Goal: Participate in discussion: Engage in conversation with other users on a specific topic

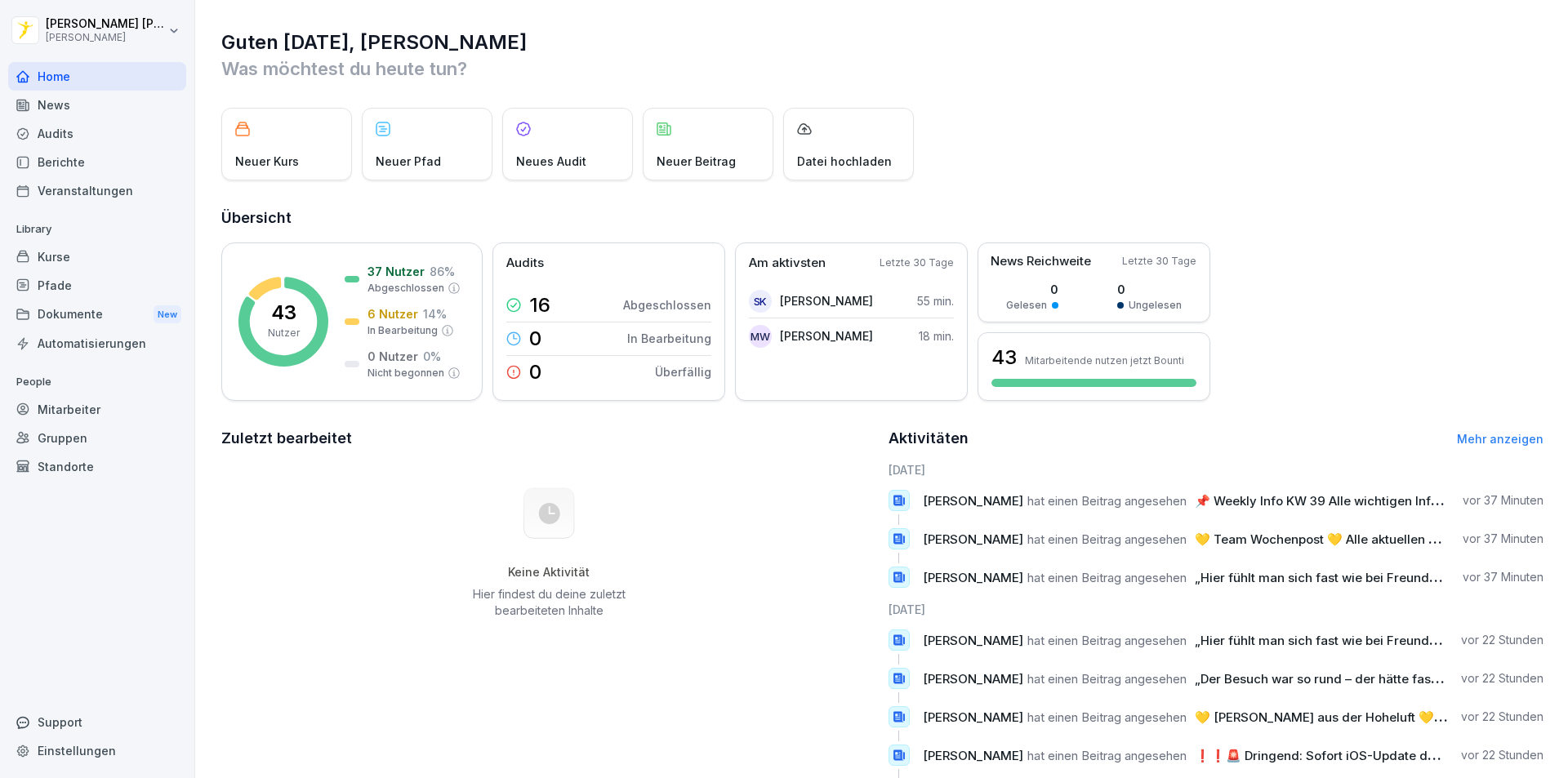
click at [136, 169] on div "Berichte" at bounding box center [97, 162] width 178 height 29
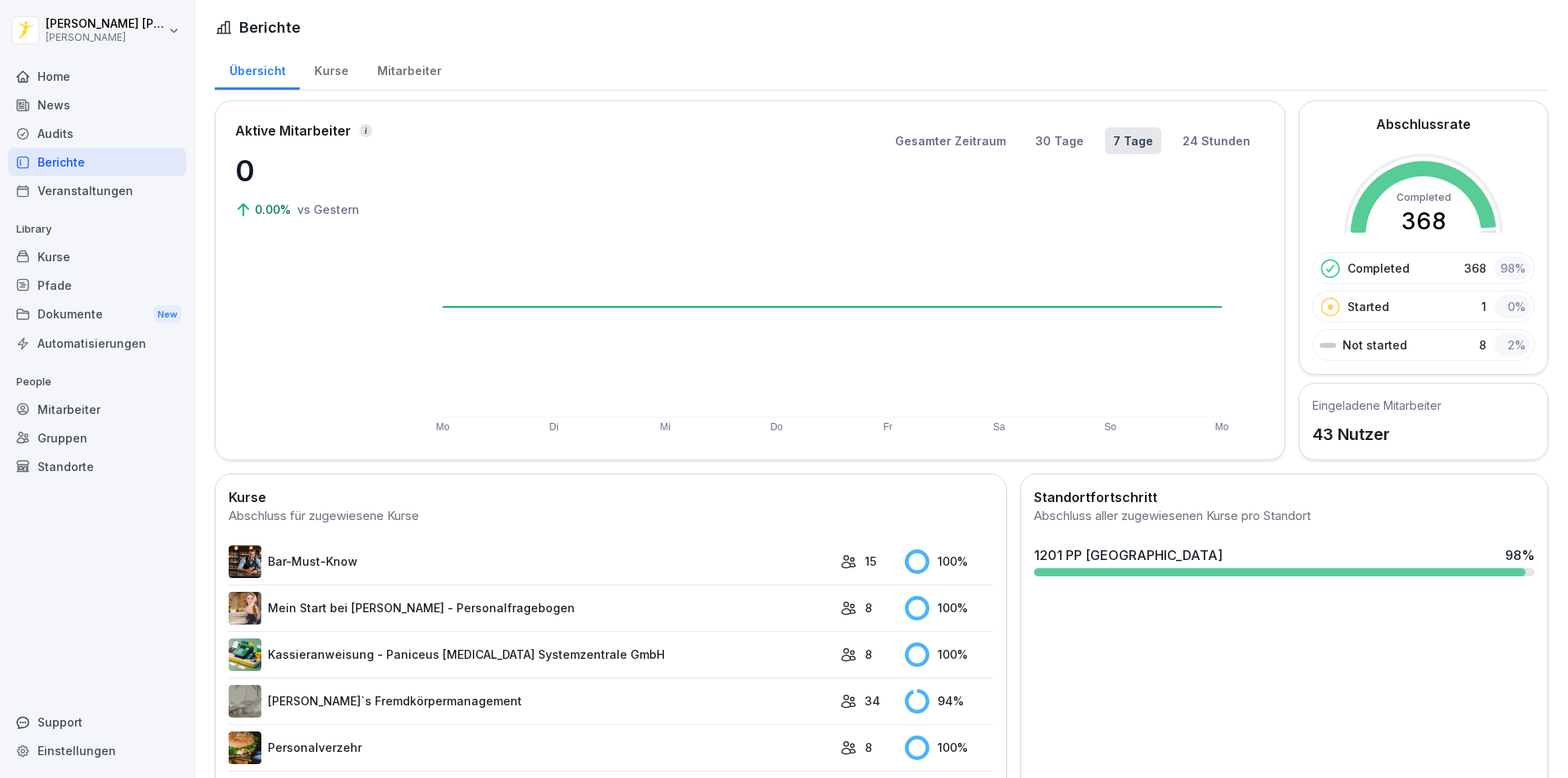
scroll to position [81, 0]
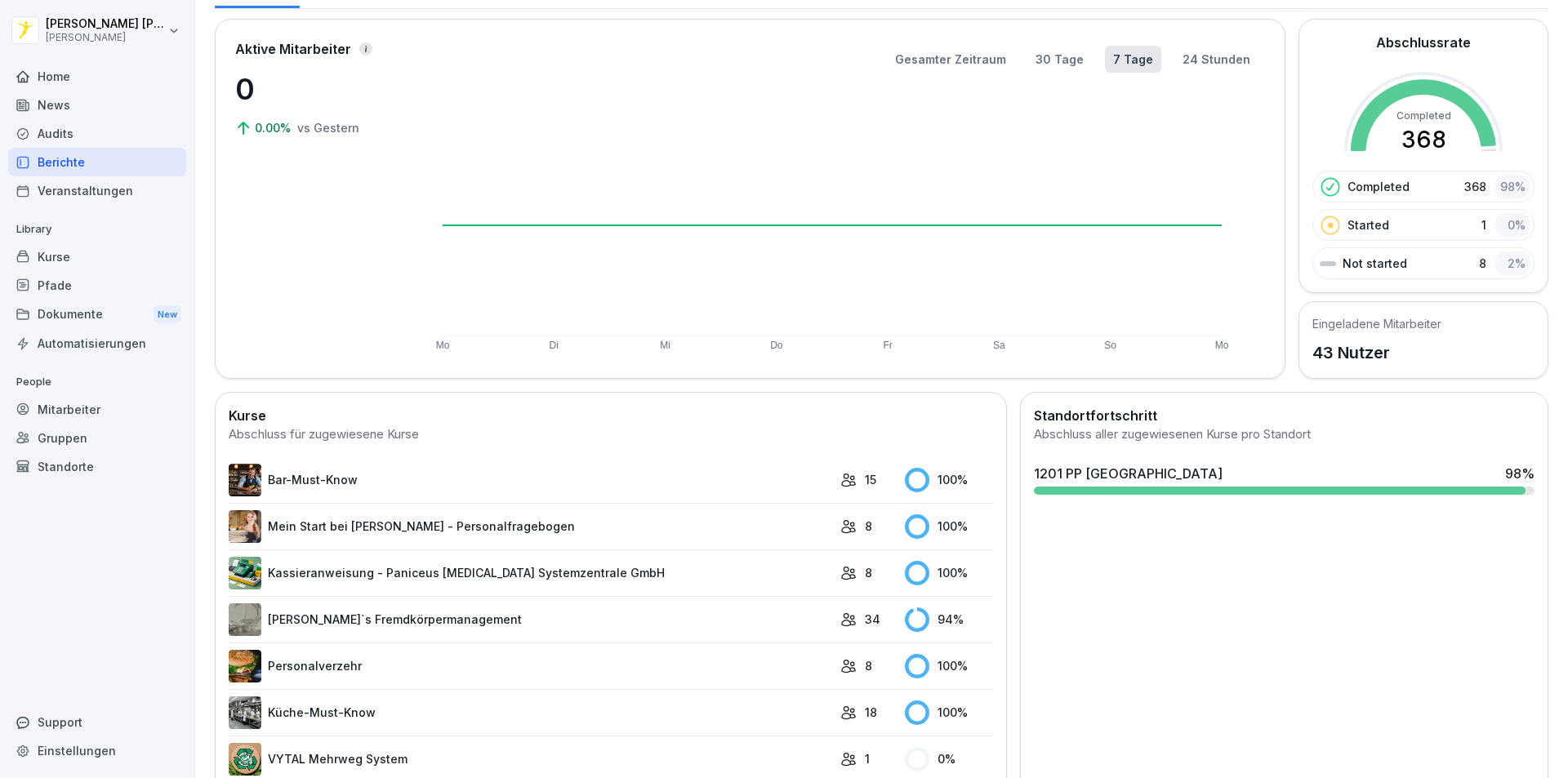
click at [75, 110] on div "News" at bounding box center [97, 105] width 178 height 29
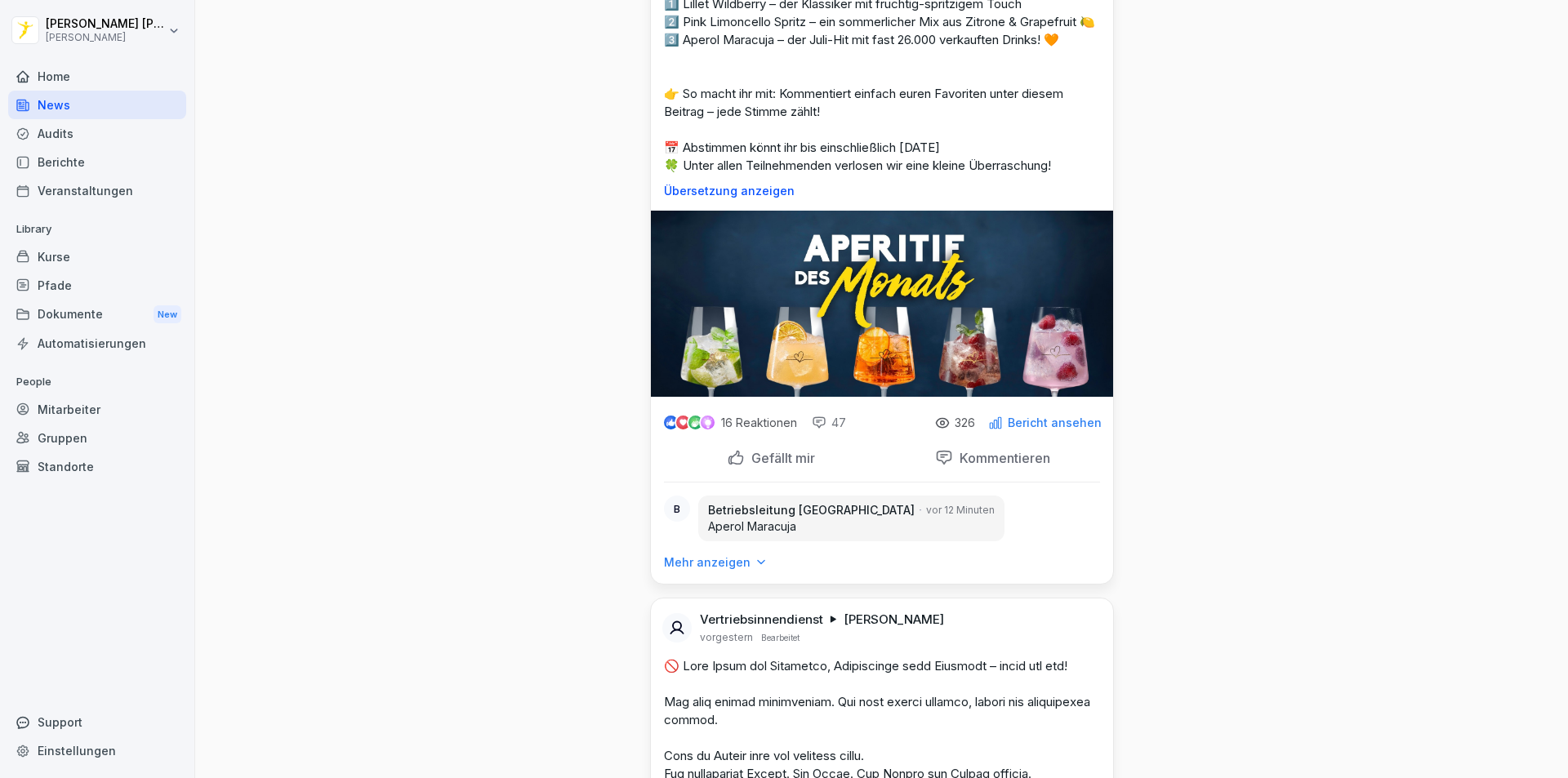
scroll to position [1797, 0]
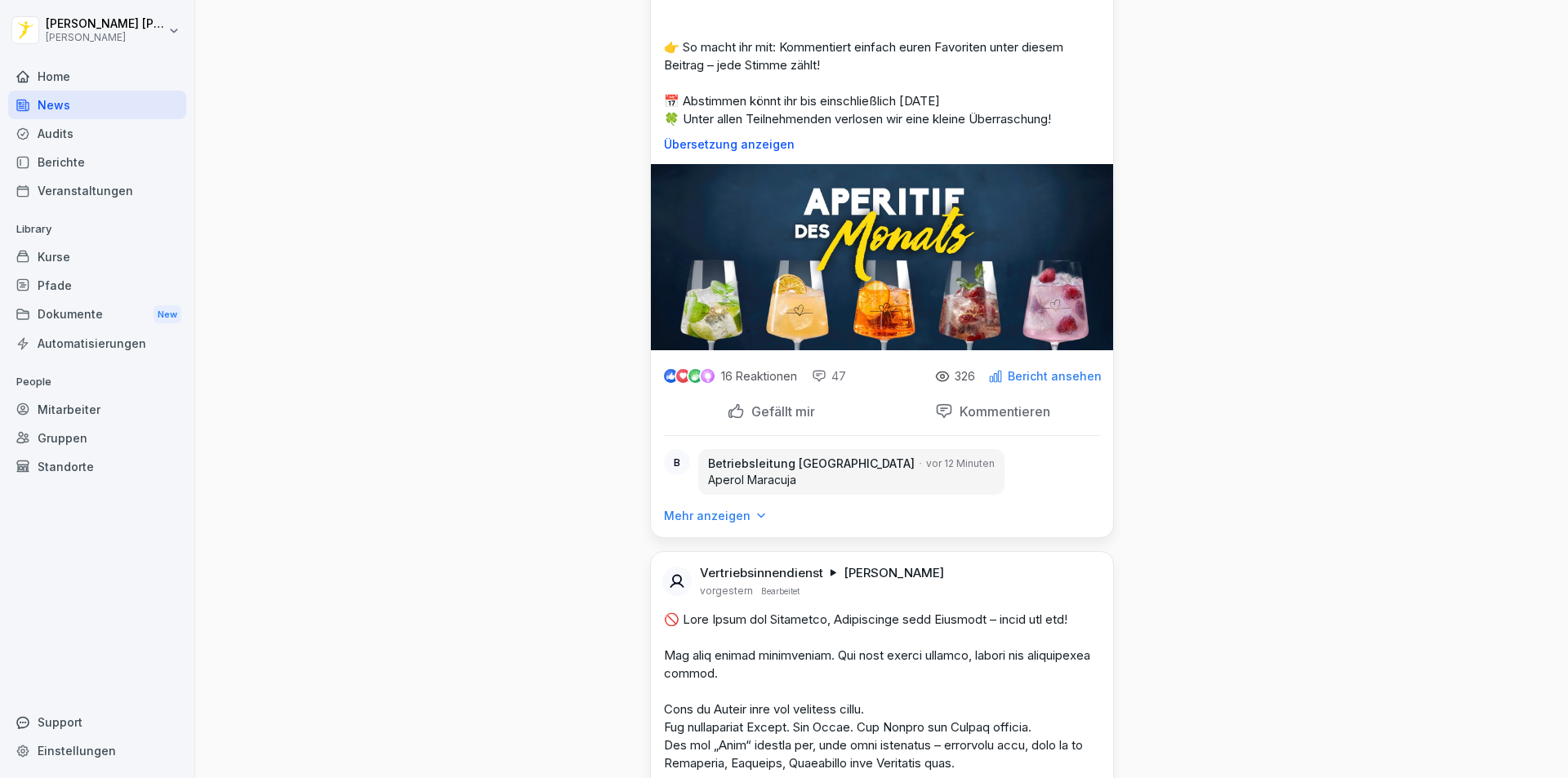
click at [726, 525] on p "Mehr anzeigen" at bounding box center [707, 515] width 86 height 16
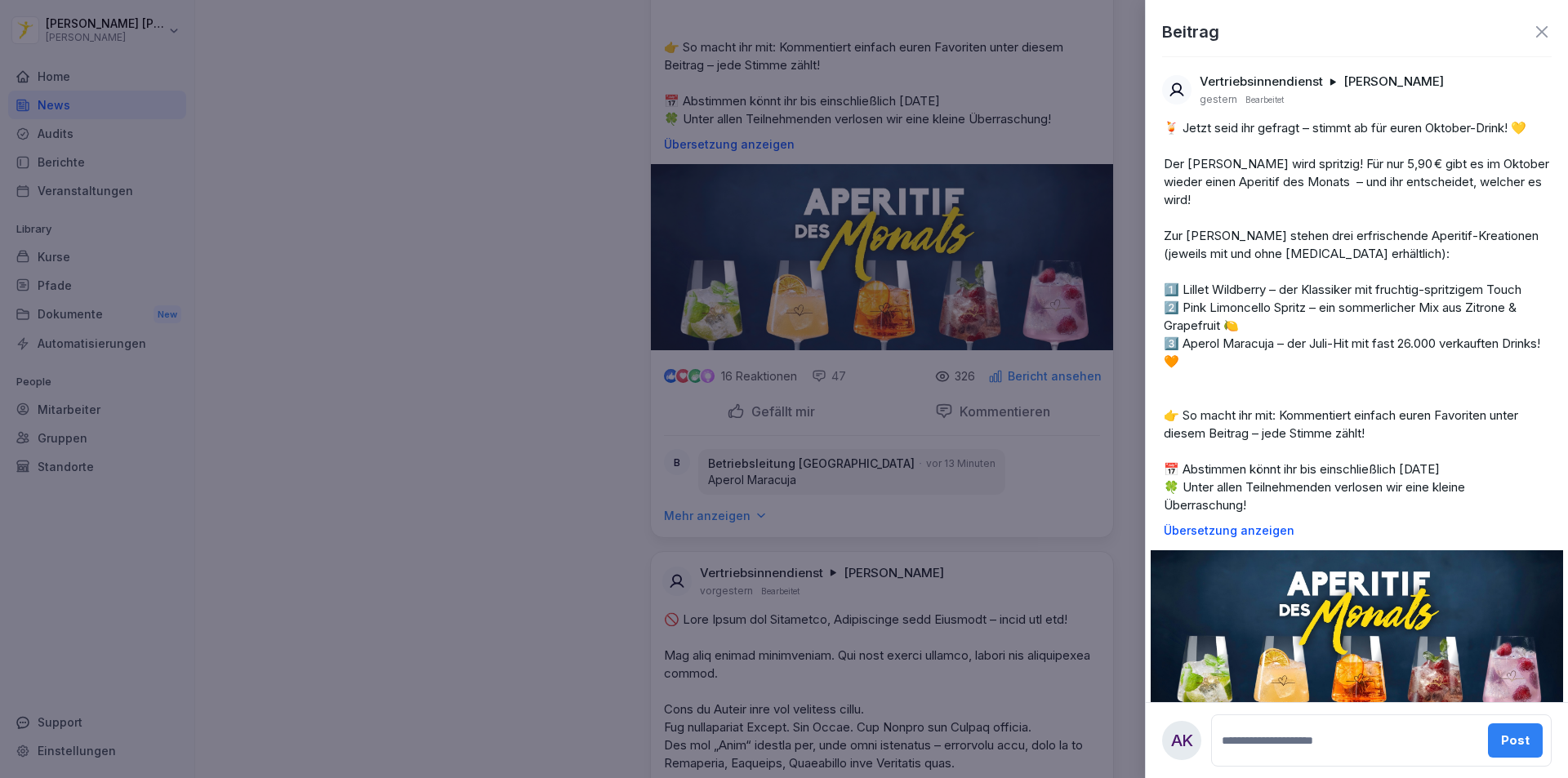
click at [570, 475] on div at bounding box center [784, 389] width 1568 height 778
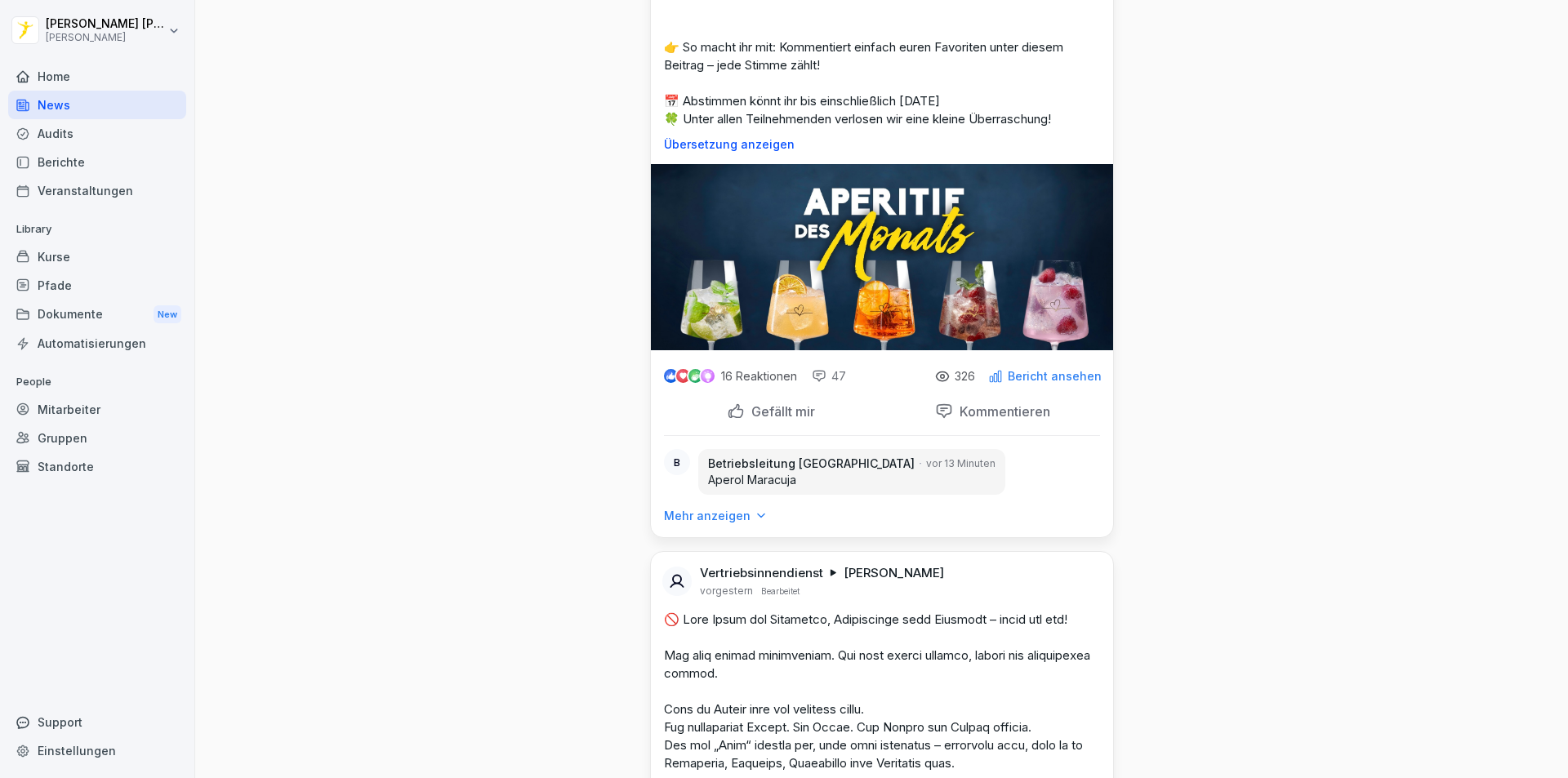
click at [997, 420] on div "Kommentieren" at bounding box center [993, 411] width 115 height 18
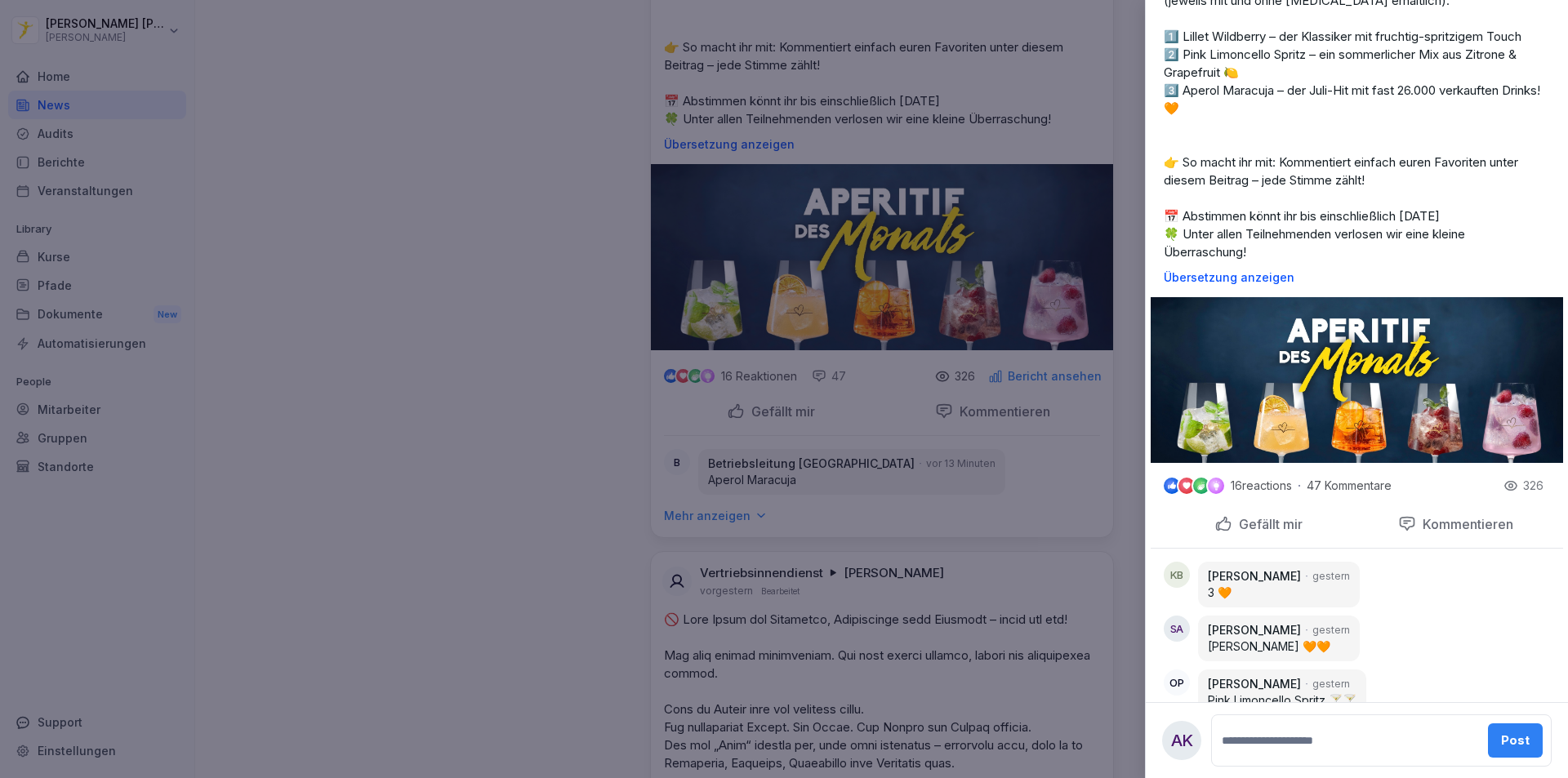
scroll to position [326, 0]
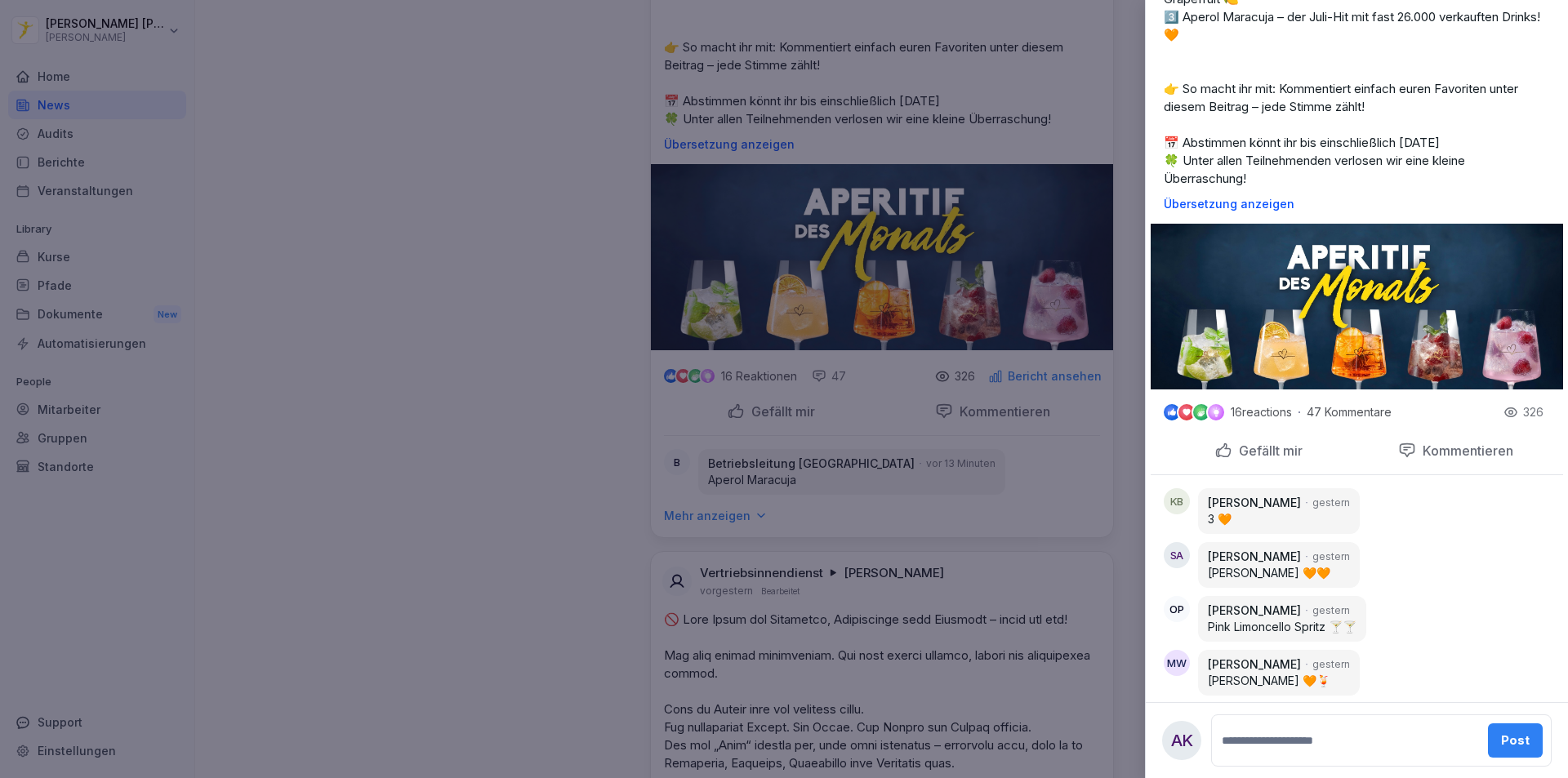
click at [1402, 733] on textarea at bounding box center [1348, 741] width 259 height 33
type textarea "*"
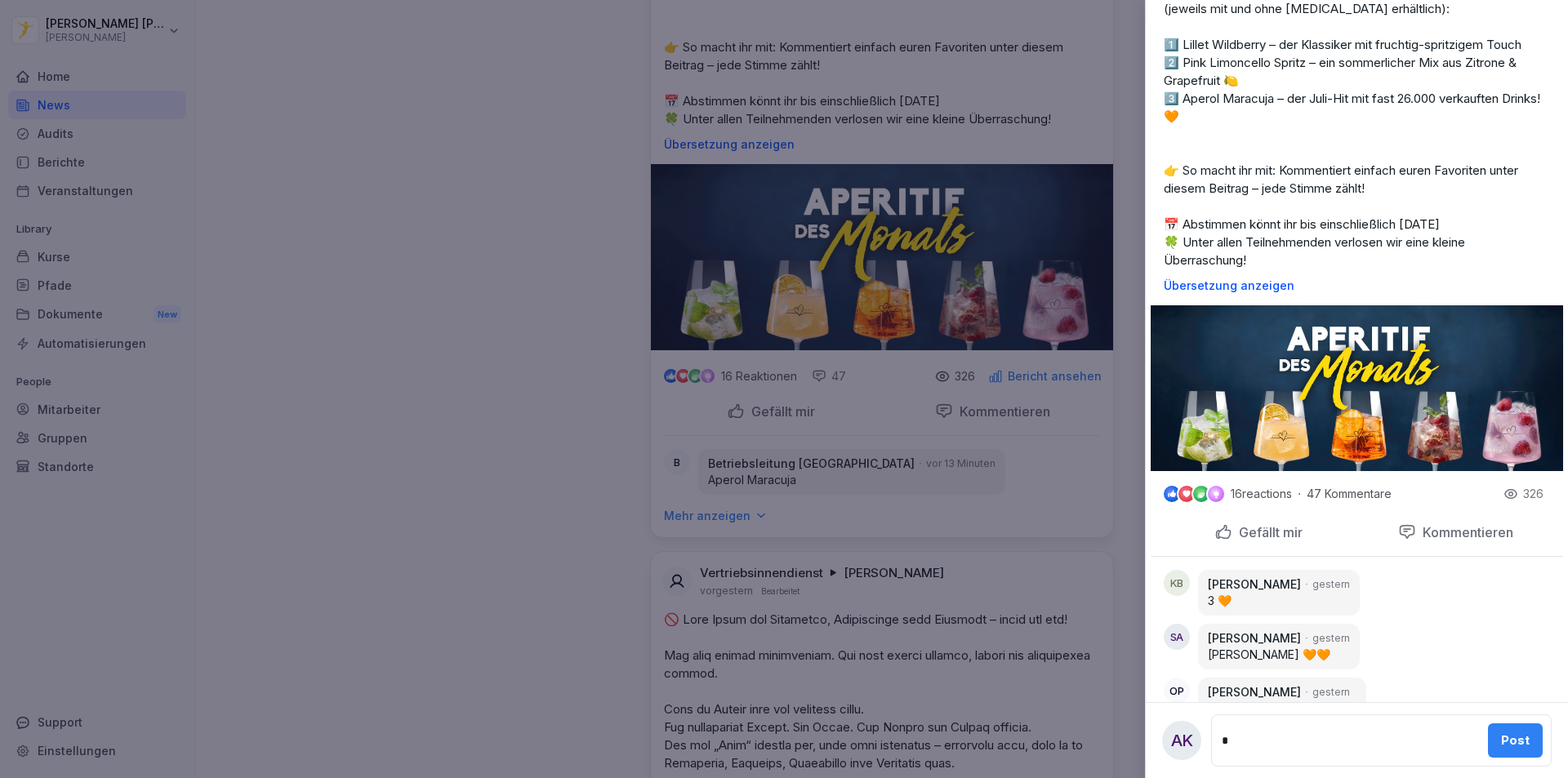
type textarea "*"
click at [1504, 736] on div "Post" at bounding box center [1515, 740] width 29 height 18
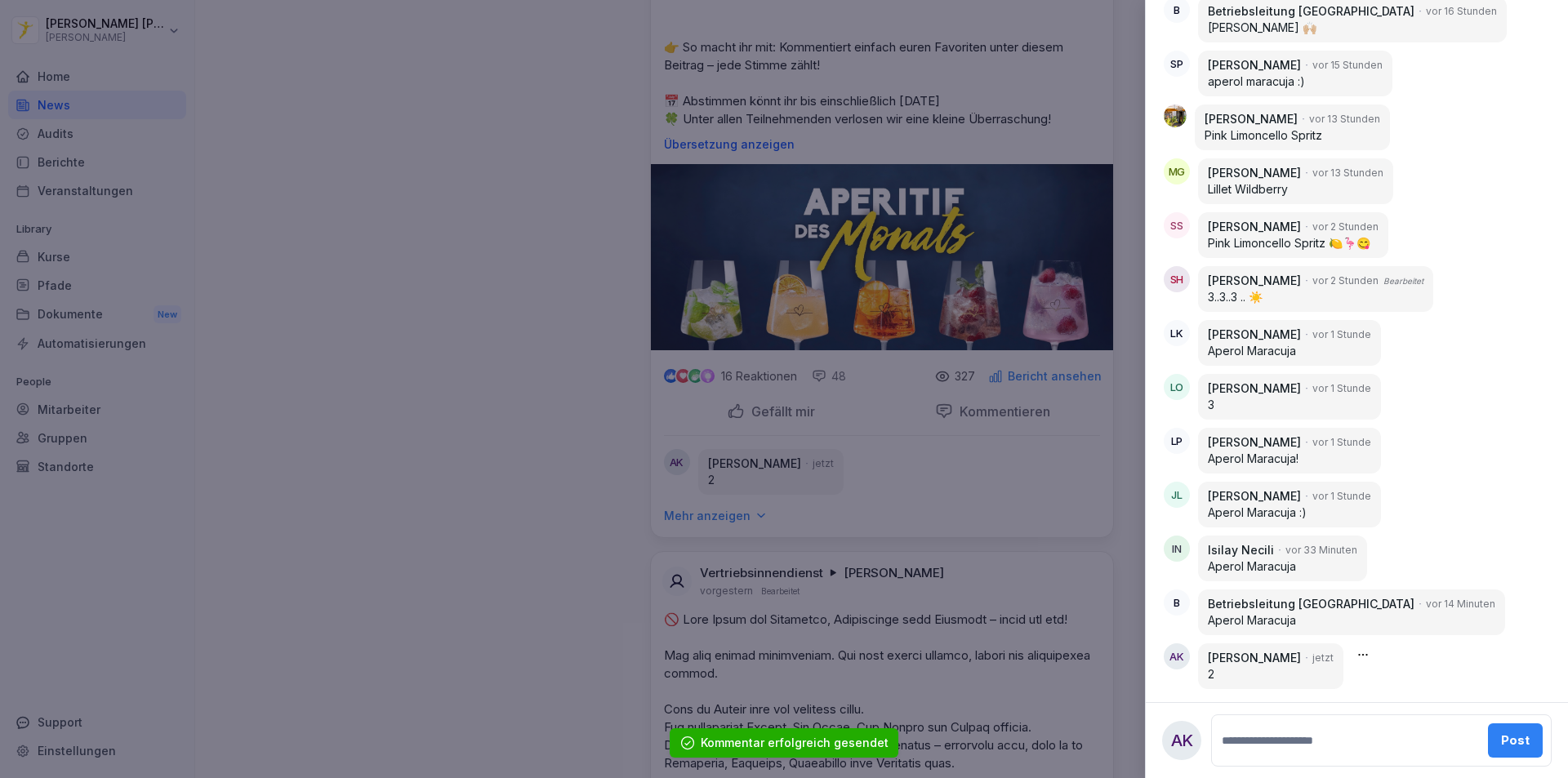
scroll to position [2717, 0]
click at [517, 486] on div at bounding box center [784, 389] width 1568 height 778
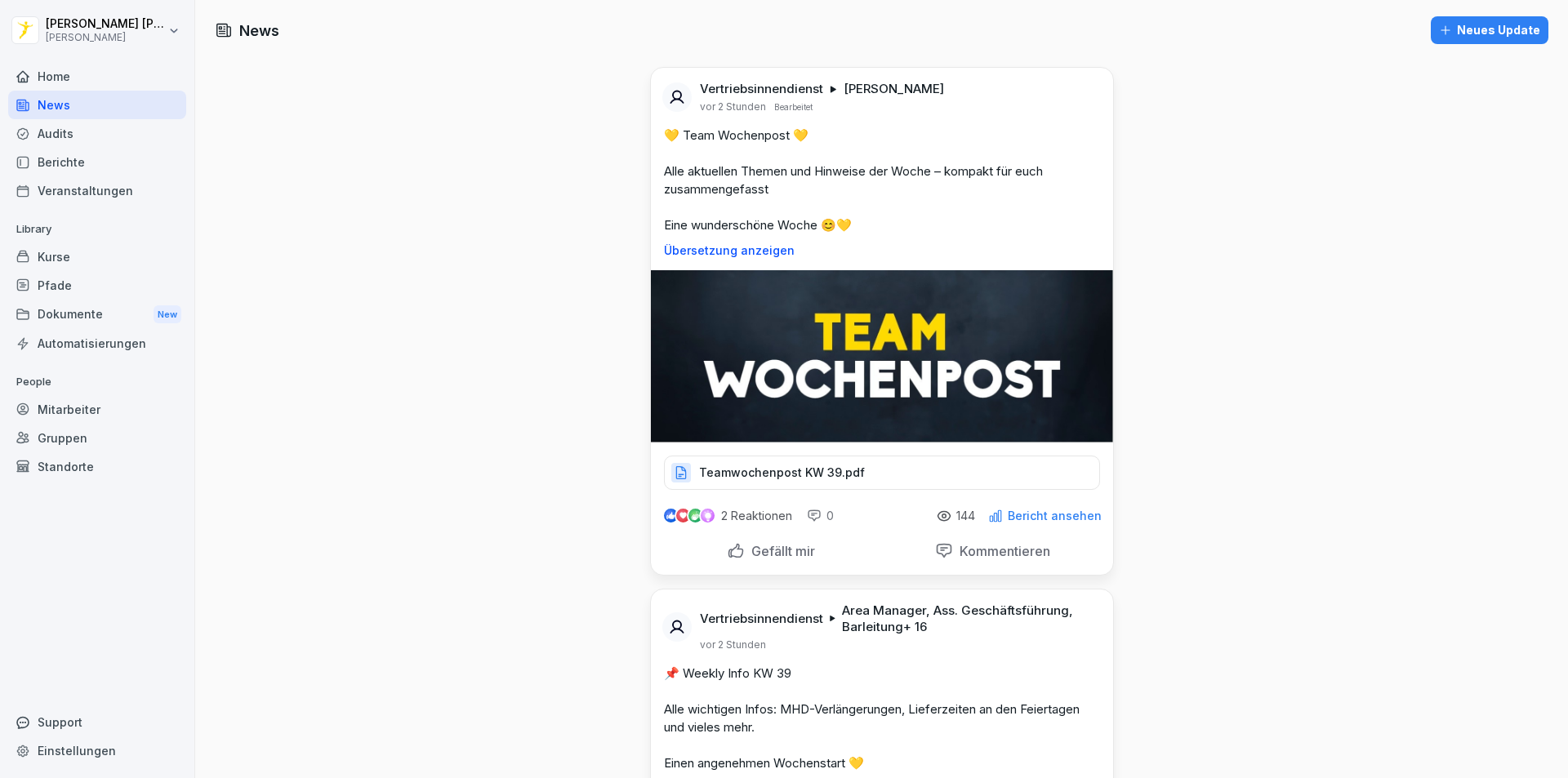
scroll to position [408, 0]
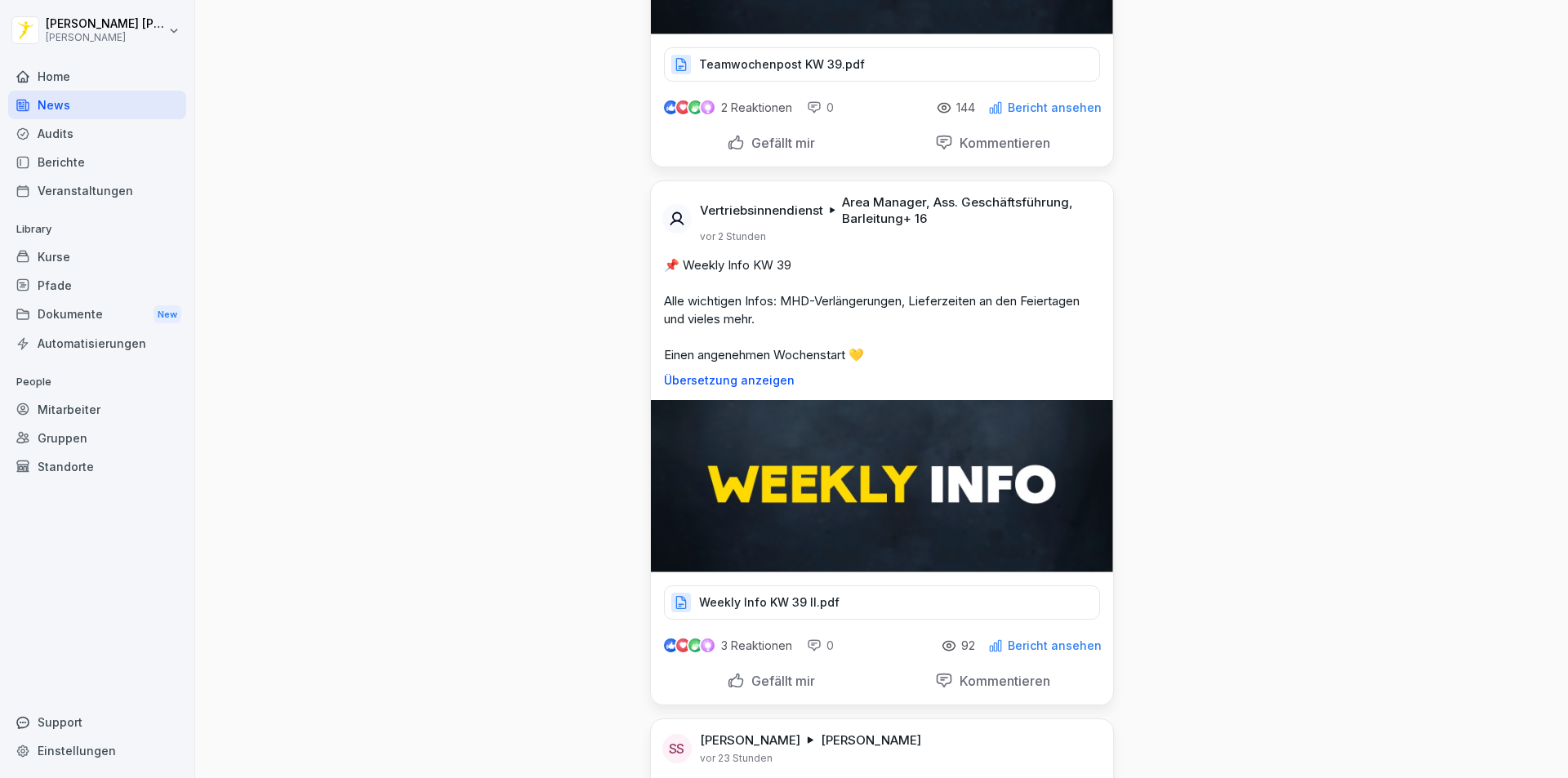
click at [938, 502] on img at bounding box center [881, 486] width 462 height 172
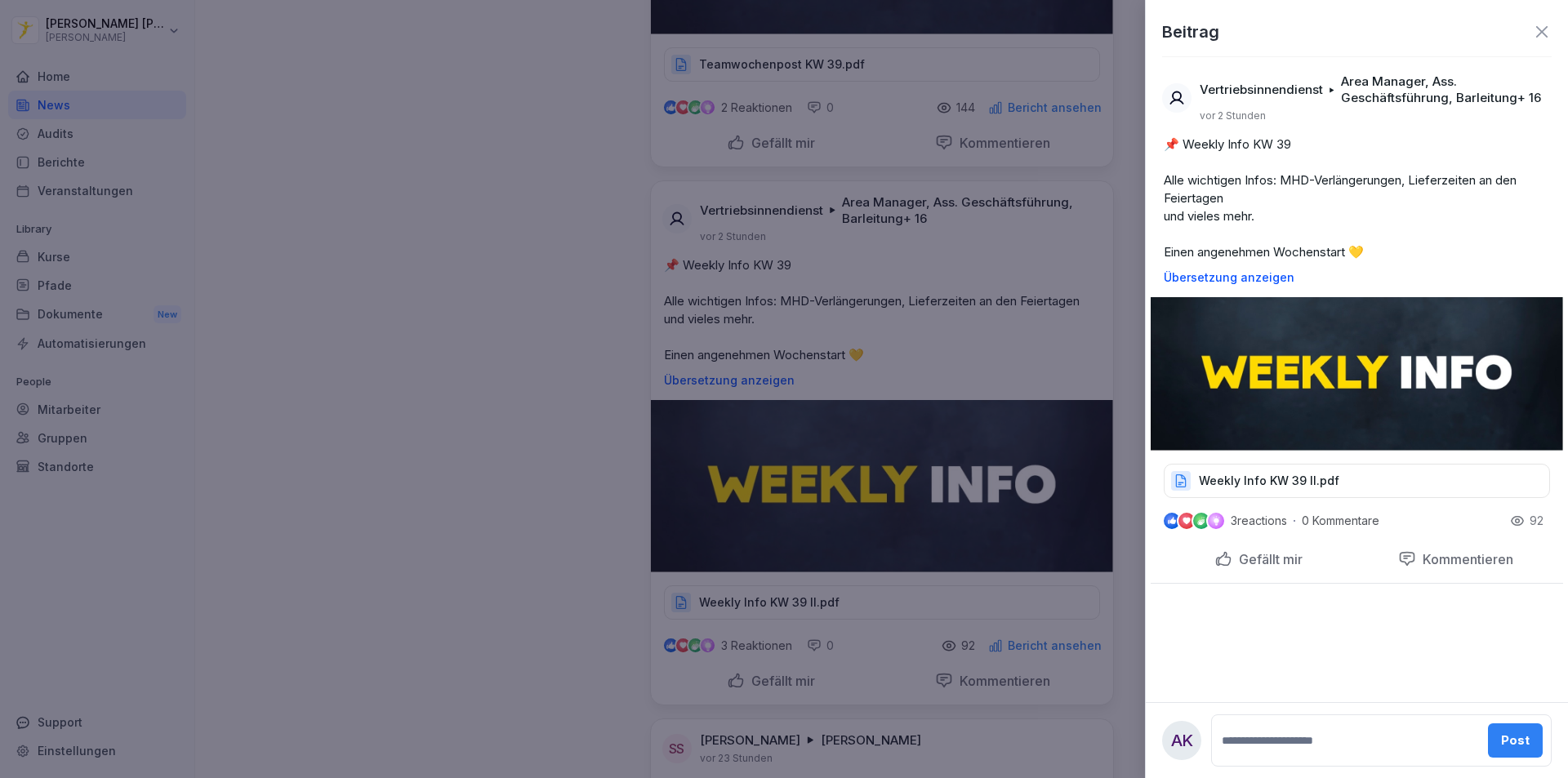
click at [1259, 472] on div "Weekly Info KW 39 II.pdf" at bounding box center [1357, 481] width 386 height 34
click at [462, 341] on div at bounding box center [784, 389] width 1568 height 778
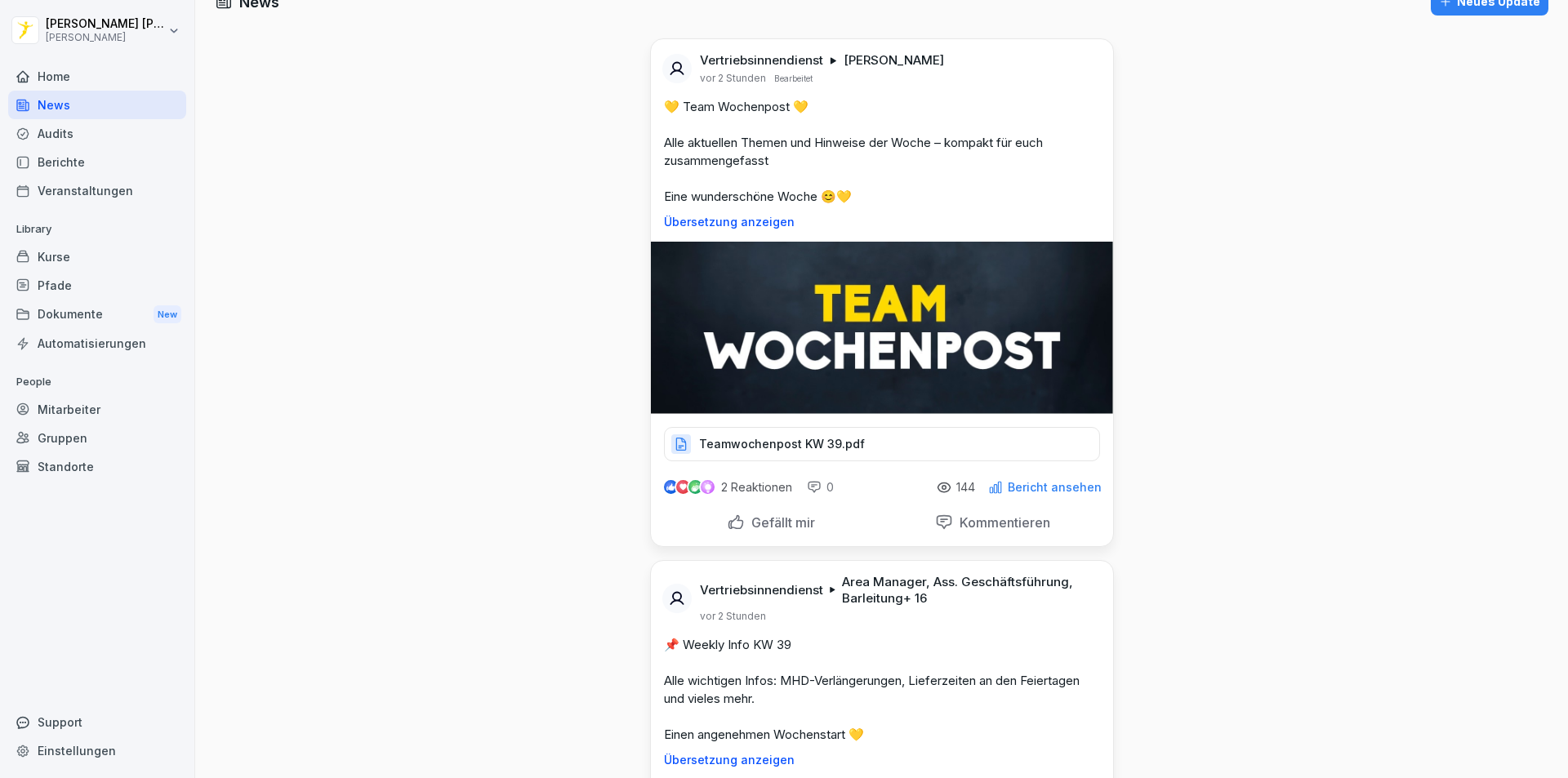
scroll to position [0, 0]
